Goal: Task Accomplishment & Management: Complete application form

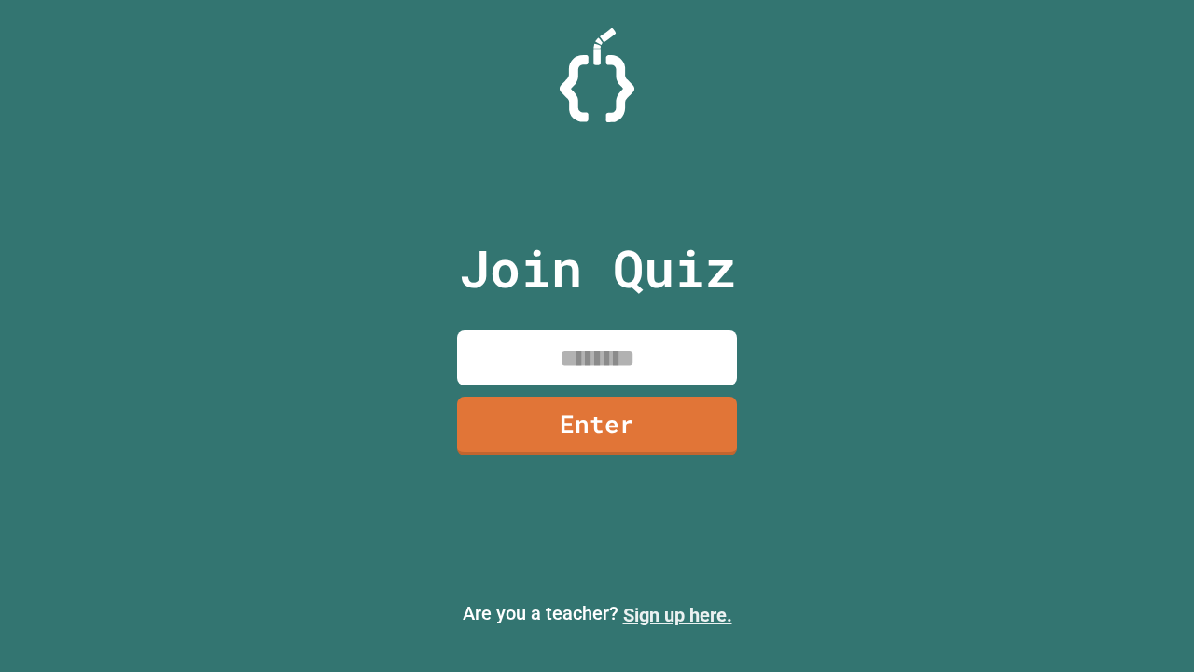
click at [677, 615] on link "Sign up here." at bounding box center [677, 614] width 109 height 22
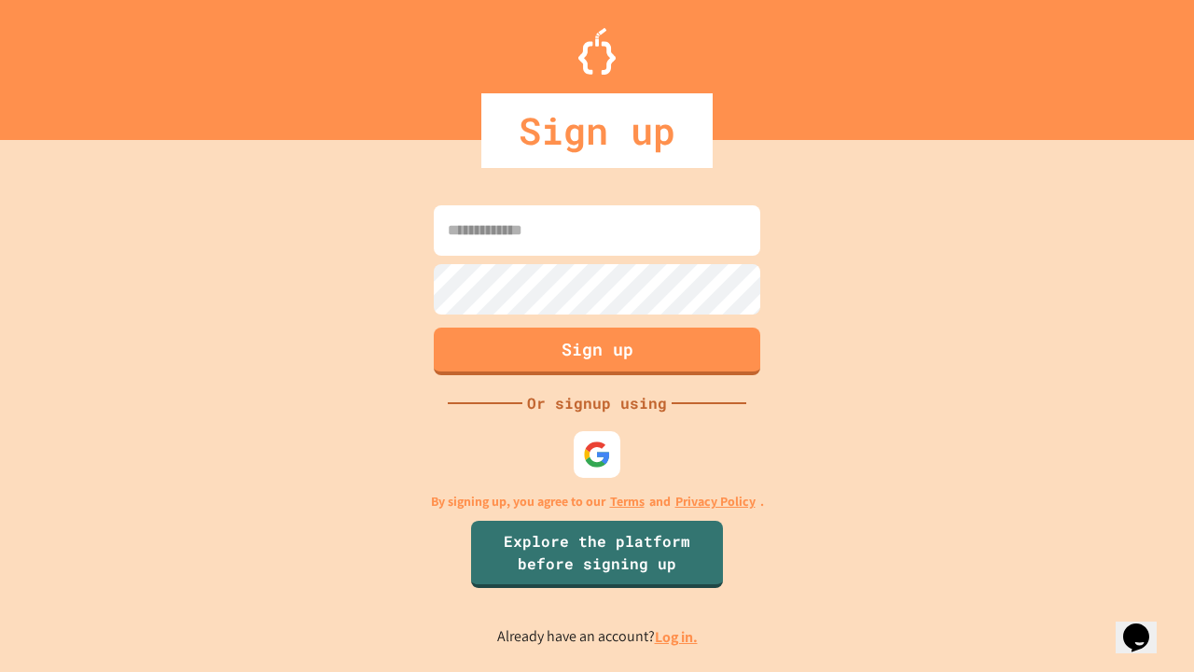
click at [677, 636] on link "Log in." at bounding box center [676, 637] width 43 height 20
